Goal: Obtain resource: Obtain resource

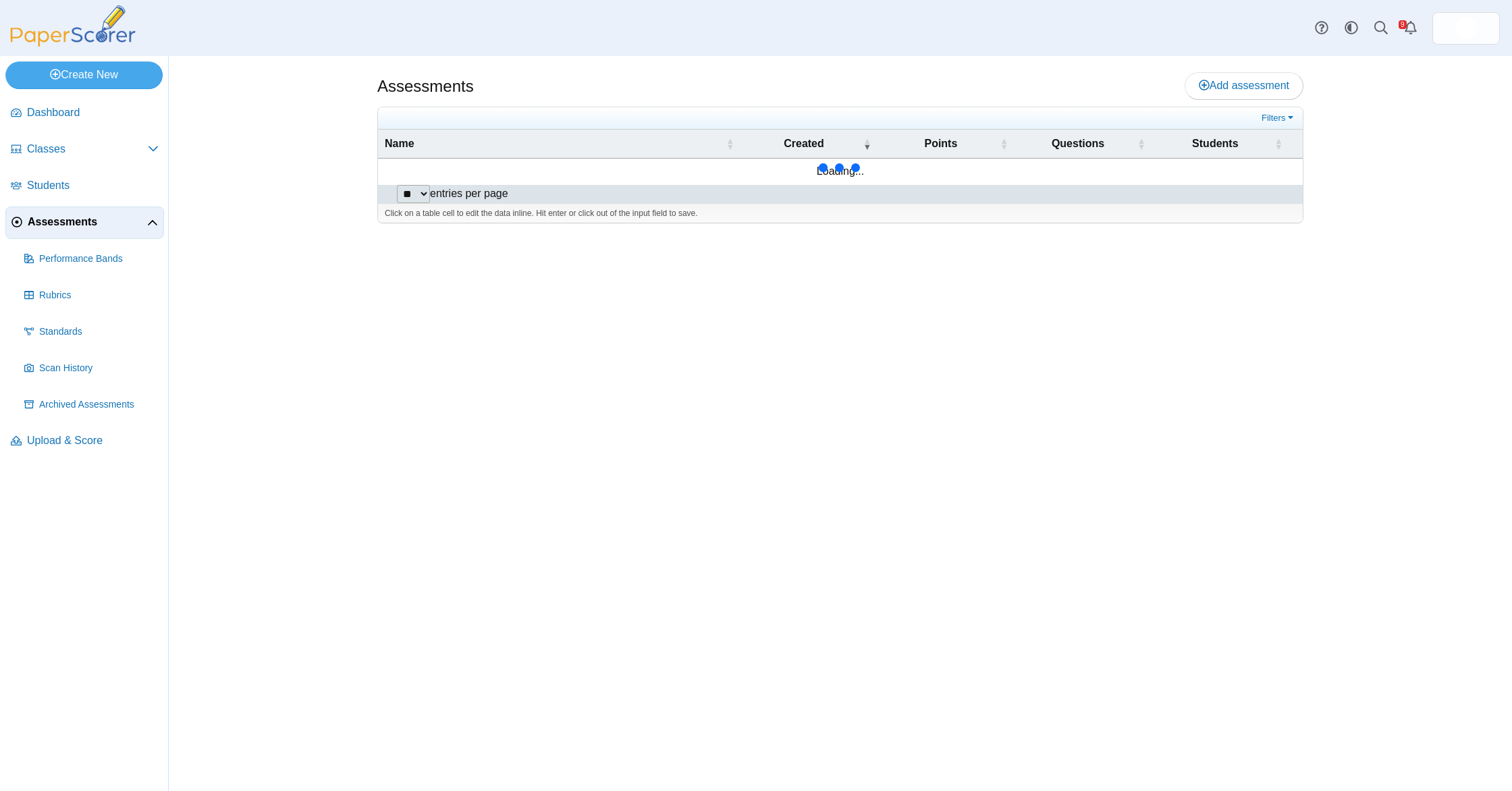
click at [82, 222] on span "Assessments" at bounding box center [88, 222] width 120 height 15
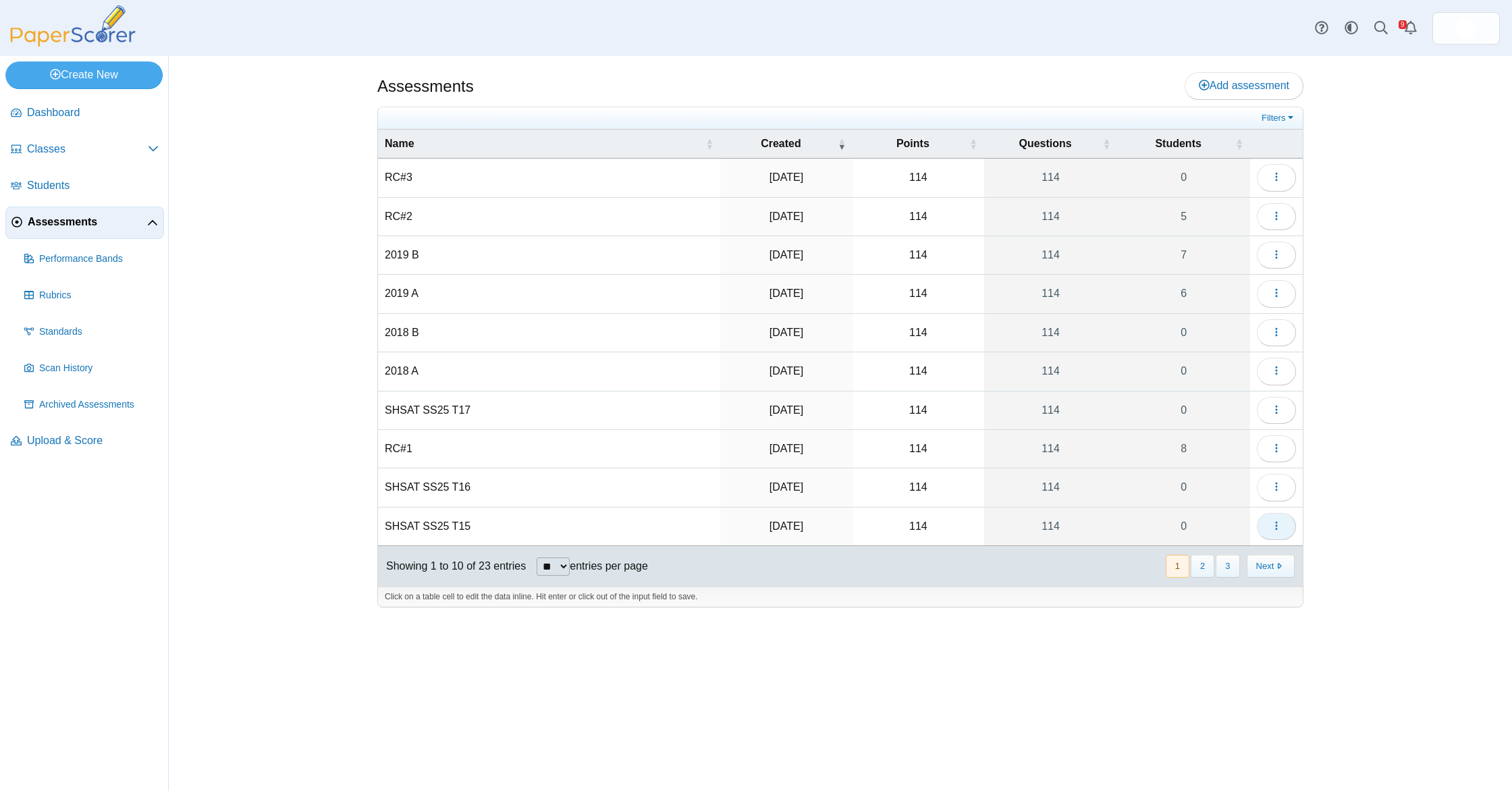
click at [1278, 522] on icon "button" at bounding box center [1276, 526] width 10 height 10
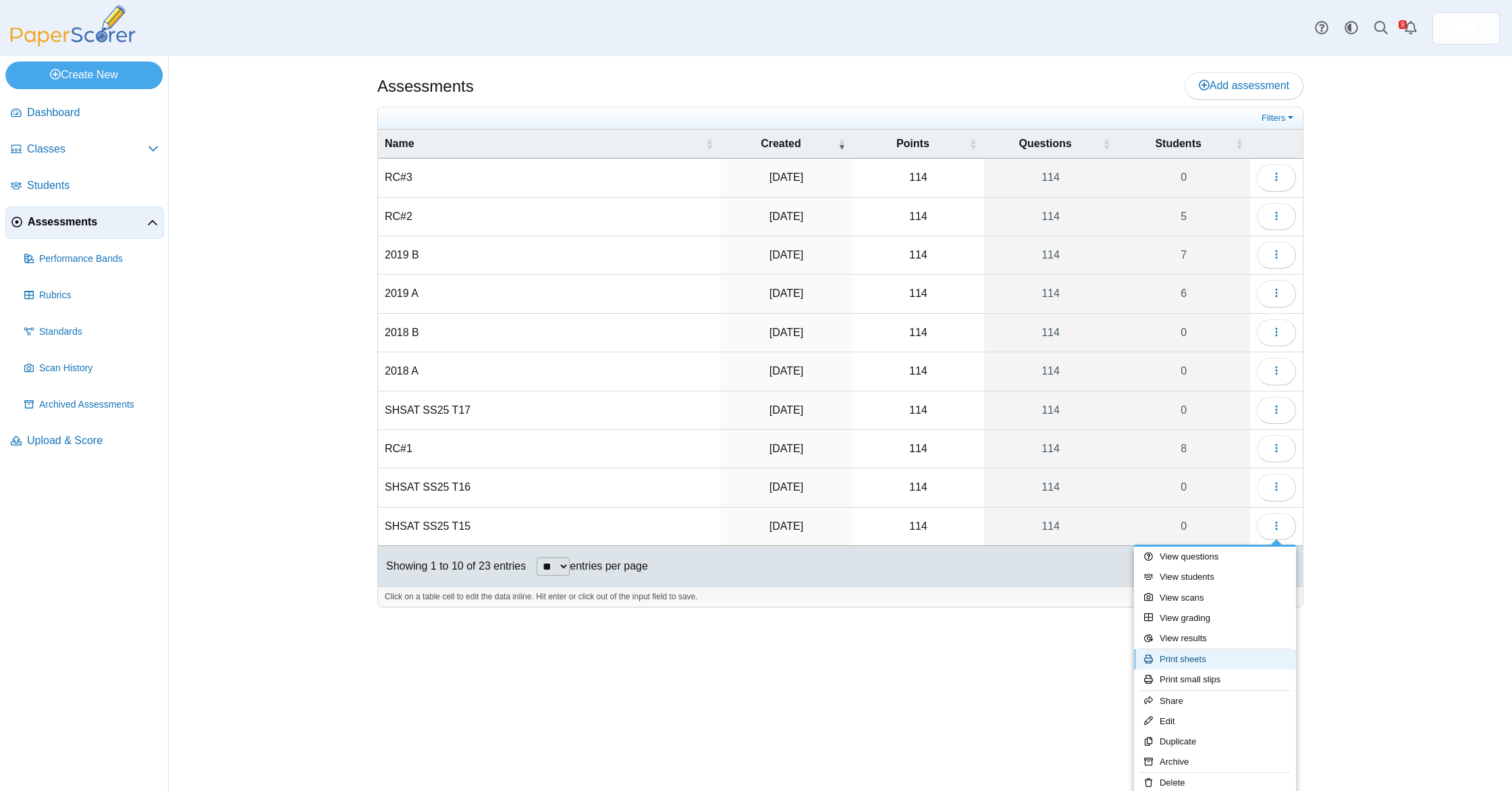
click at [1237, 657] on link "Print sheets" at bounding box center [1215, 659] width 162 height 20
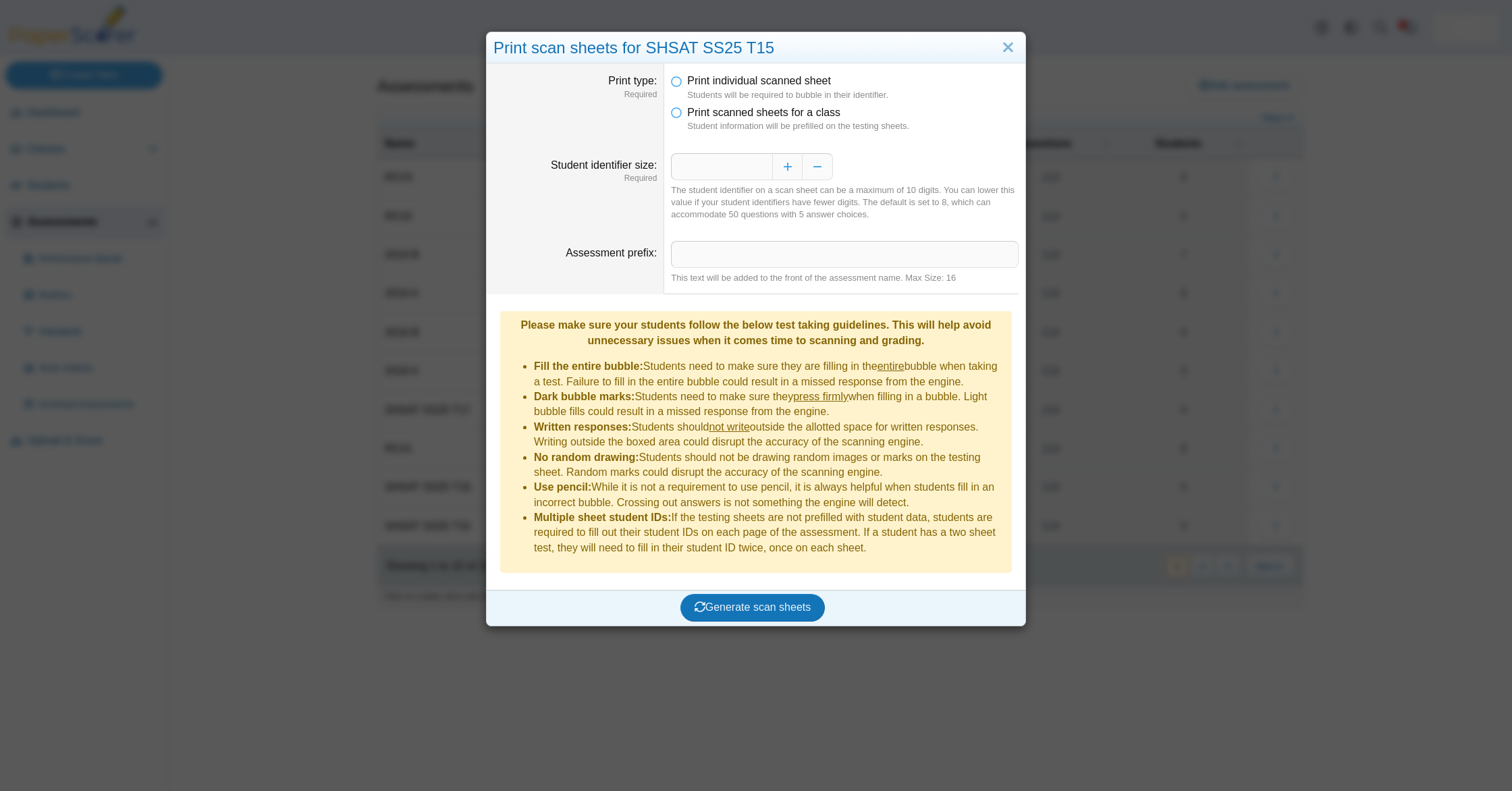
click at [722, 100] on dfn "Students will be required to bubble in their identifier." at bounding box center [853, 95] width 332 height 12
click at [717, 112] on span "Print scanned sheets for a class" at bounding box center [763, 112] width 153 height 11
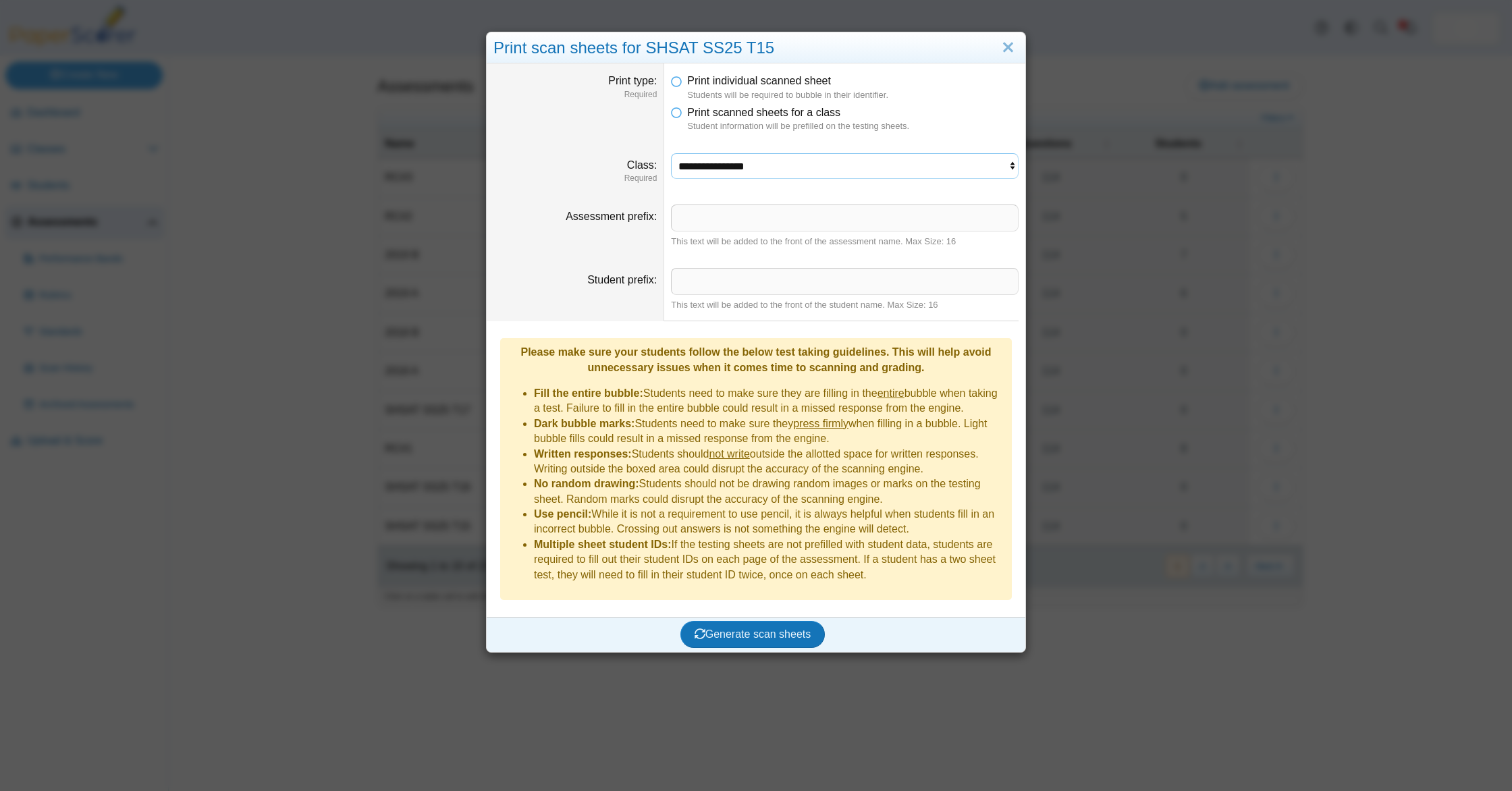
click at [732, 166] on select "**********" at bounding box center [844, 166] width 347 height 26
select select "**********"
click at [671, 153] on select "**********" at bounding box center [844, 166] width 347 height 26
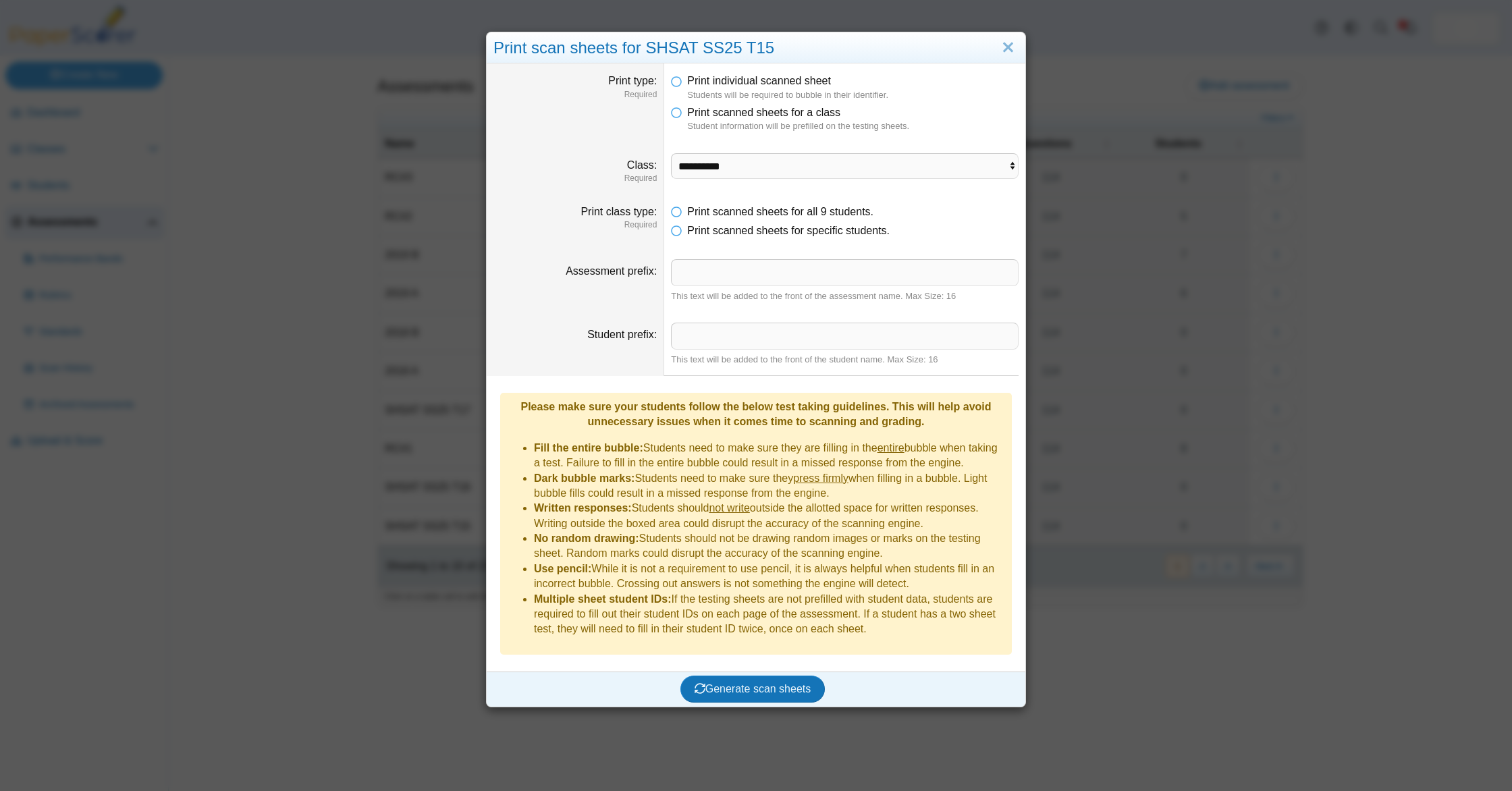
click at [755, 243] on dd "Print scanned sheets for all 9 students. Print scanned sheets for specific stud…" at bounding box center [845, 221] width 361 height 55
click at [748, 235] on span "Print scanned sheets for specific students." at bounding box center [788, 230] width 203 height 11
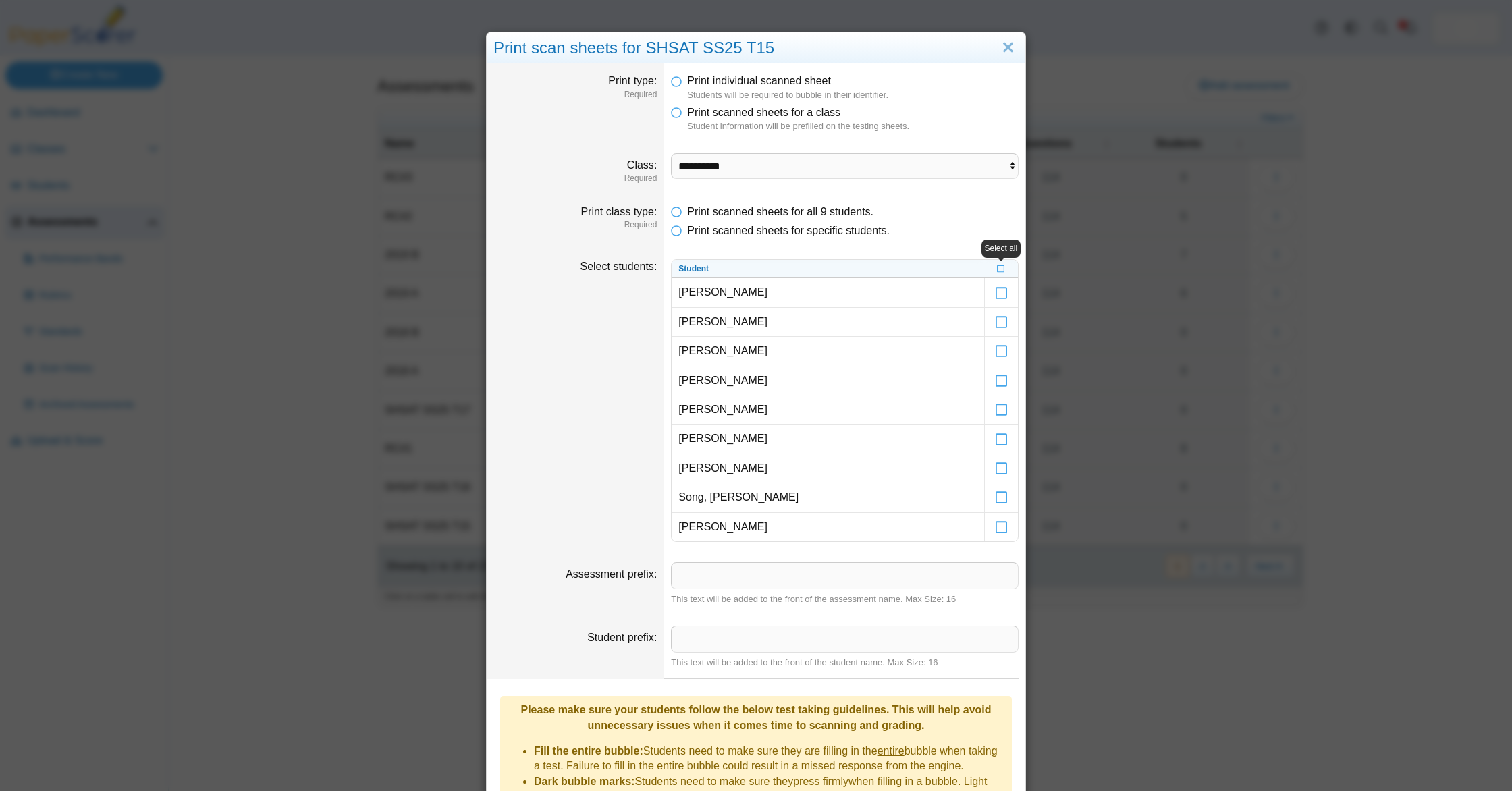
click at [1005, 322] on icon at bounding box center [1002, 316] width 14 height 12
click at [1003, 380] on icon at bounding box center [1002, 374] width 14 height 12
click at [1004, 438] on icon at bounding box center [1002, 432] width 14 height 12
click at [997, 469] on icon at bounding box center [1002, 463] width 14 height 12
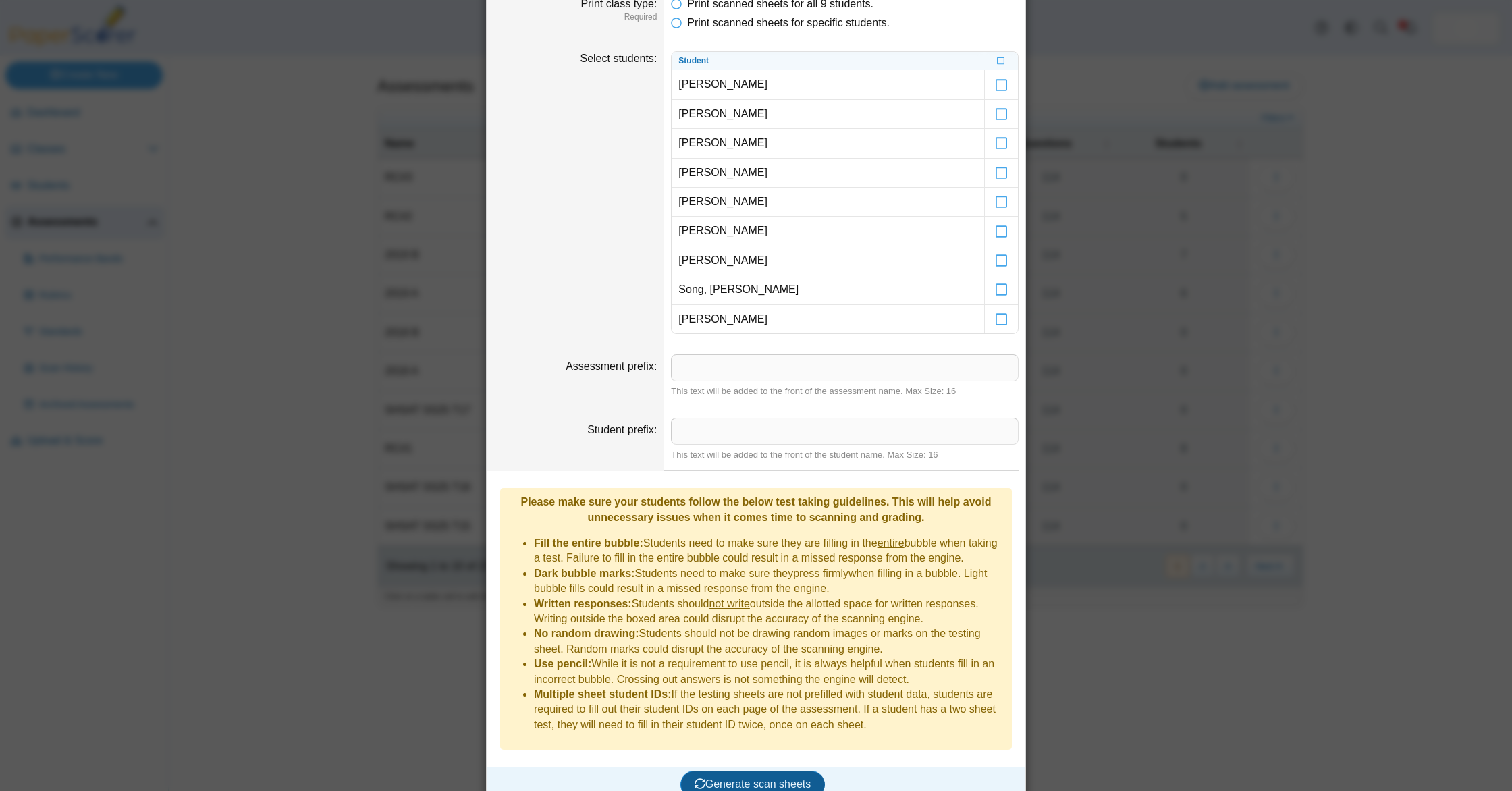
click at [740, 778] on span "Generate scan sheets" at bounding box center [753, 783] width 117 height 11
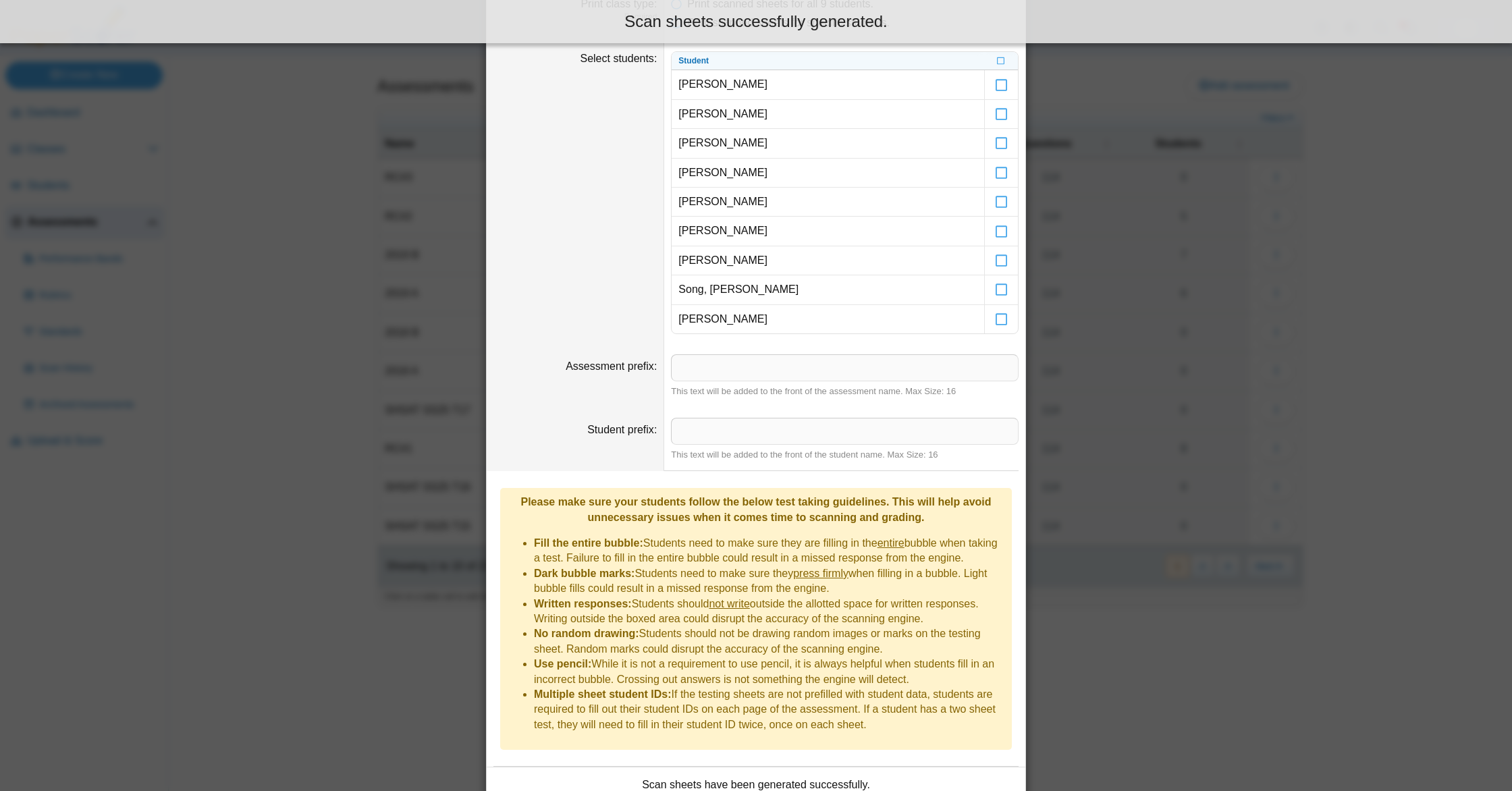
scroll to position [316, 0]
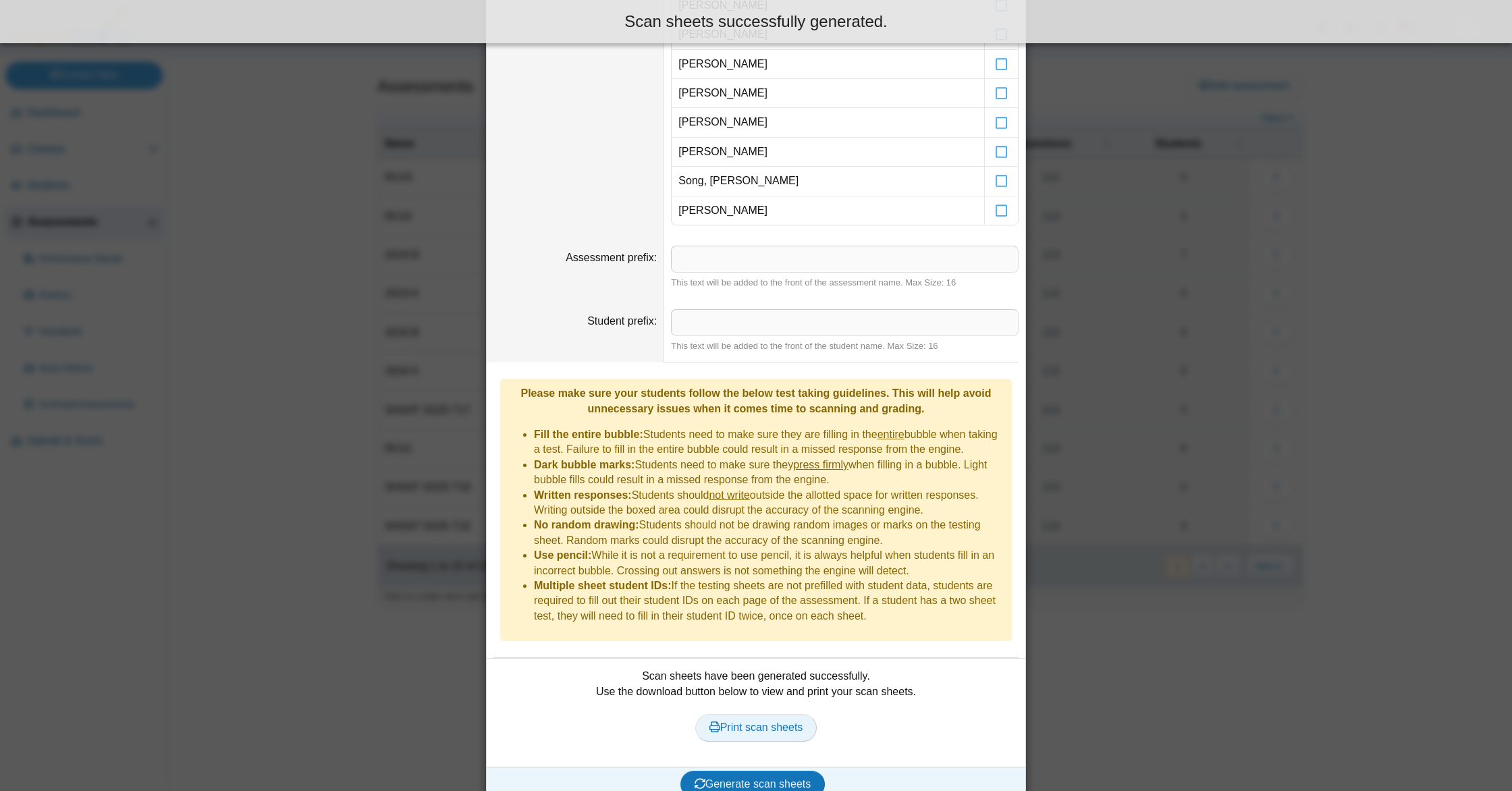
click at [777, 722] on span "Print scan sheets" at bounding box center [756, 727] width 94 height 11
